Goal: Task Accomplishment & Management: Use online tool/utility

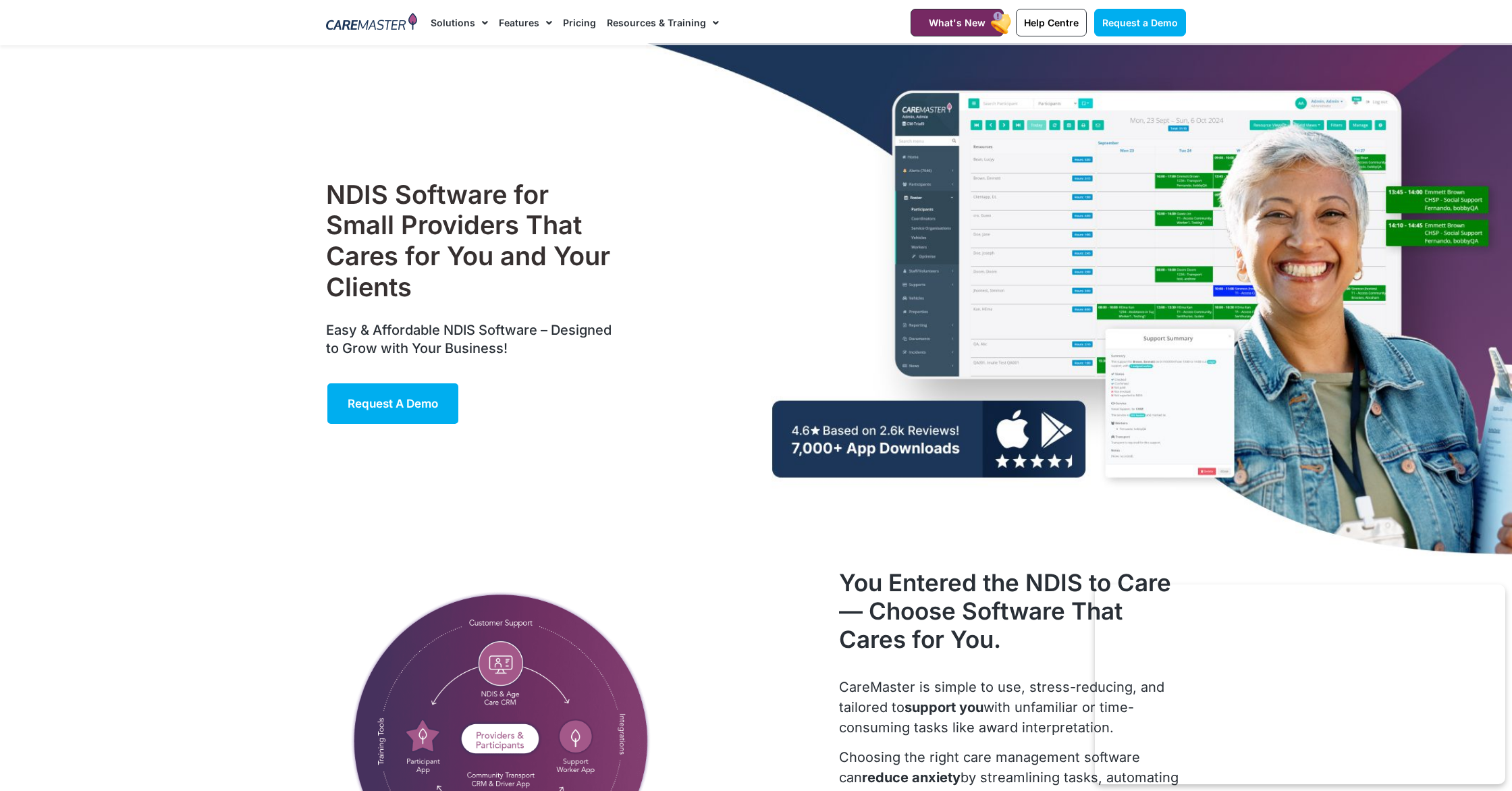
scroll to position [4, 0]
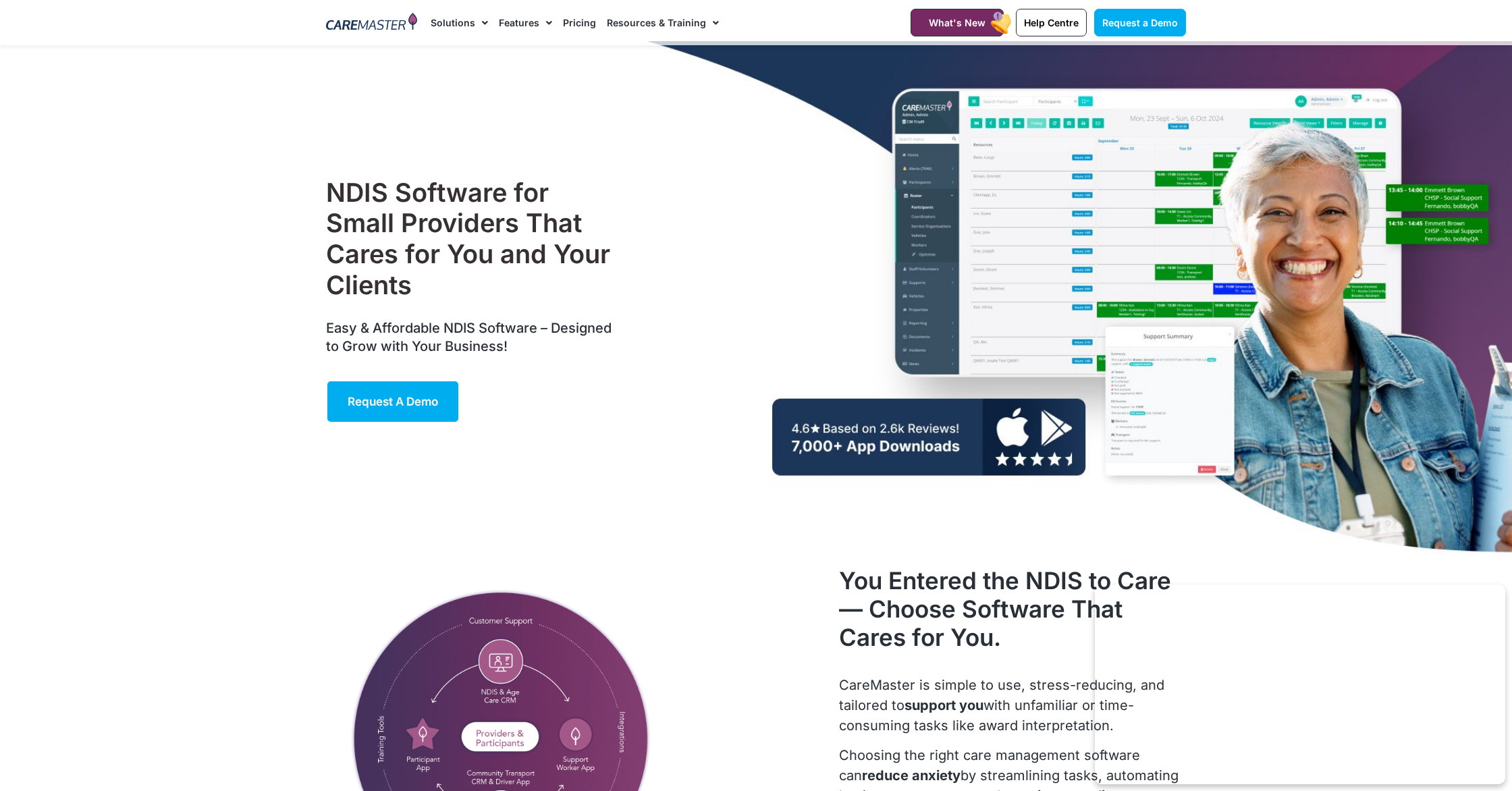
click at [870, 9] on nav "Solutions AI Roster Optimiser NDIS Software for Small Providers End-to-End NDIS…" at bounding box center [654, 22] width 447 height 45
drag, startPoint x: 866, startPoint y: 16, endPoint x: 800, endPoint y: 95, distance: 102.9
click at [781, 128] on div "NDIS Software for Small Providers That Cares for You and Your Clients Easy & Af…" at bounding box center [756, 300] width 873 height 519
click at [780, 128] on div "NDIS Software for Small Providers That Cares for You and Your Clients Easy & Af…" at bounding box center [756, 300] width 873 height 519
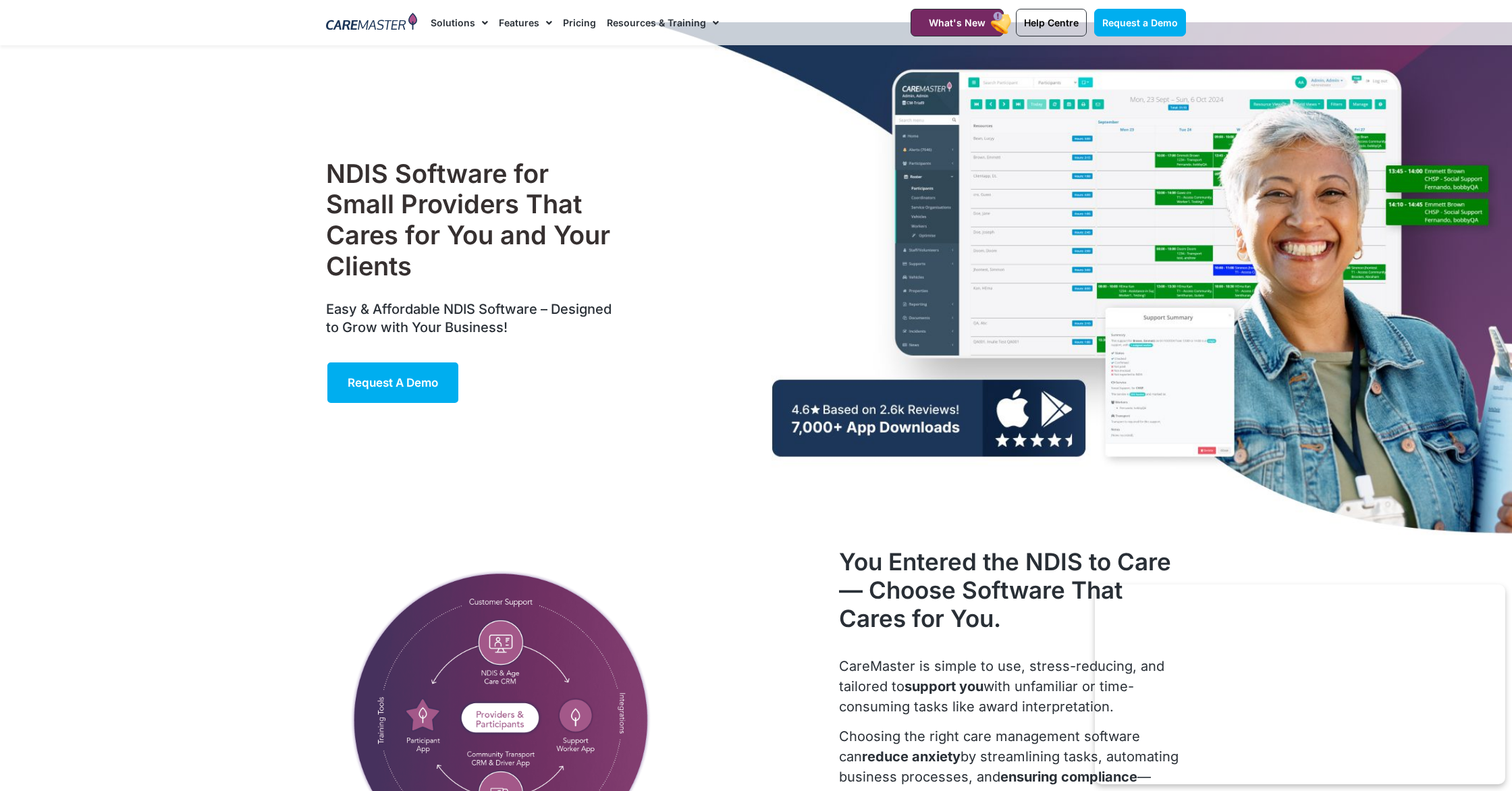
click at [1395, 15] on section "Request a Demo Solutions AI Roster Optimiser NDIS Software for Small Providers …" at bounding box center [756, 22] width 1512 height 45
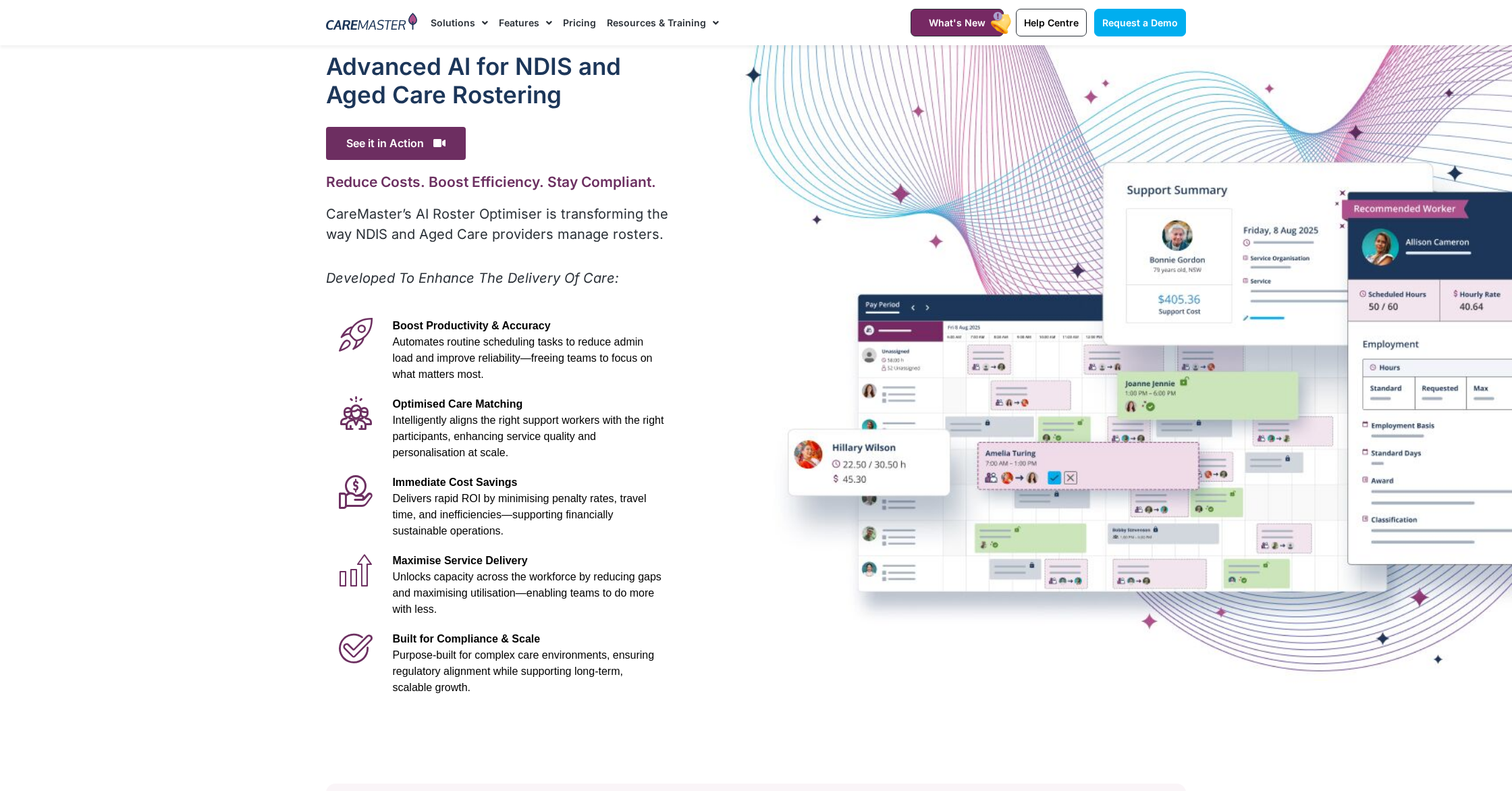
click at [1501, 32] on section "Request a Demo Solutions AI Roster Optimiser NDIS Software for Small Providers …" at bounding box center [756, 22] width 1512 height 45
